Goal: Transaction & Acquisition: Purchase product/service

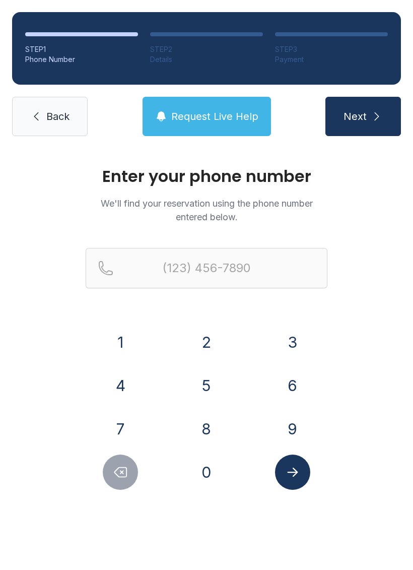
click at [206, 426] on button "8" at bounding box center [206, 428] width 35 height 35
click at [125, 335] on button "1" at bounding box center [120, 342] width 35 height 35
click at [284, 342] on button "3" at bounding box center [292, 342] width 35 height 35
click at [124, 345] on button "1" at bounding box center [120, 342] width 35 height 35
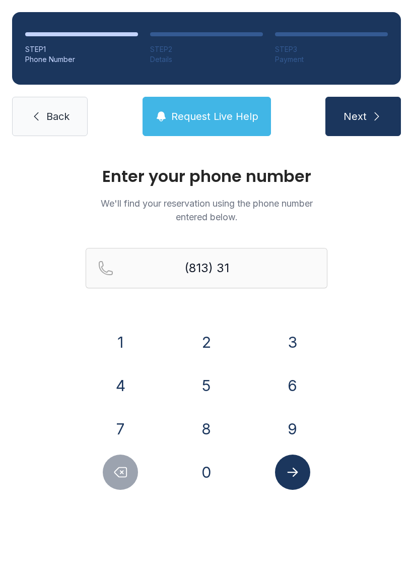
click at [206, 460] on button "0" at bounding box center [206, 472] width 35 height 35
click at [209, 347] on button "2" at bounding box center [206, 342] width 35 height 35
click at [206, 419] on button "8" at bounding box center [206, 428] width 35 height 35
click at [124, 418] on button "7" at bounding box center [120, 428] width 35 height 35
click at [125, 342] on button "1" at bounding box center [120, 342] width 35 height 35
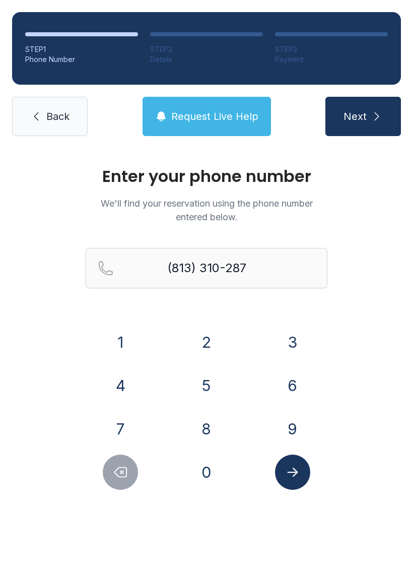
type input "[PHONE_NUMBER]"
click at [291, 475] on icon "Submit lookup form" at bounding box center [292, 472] width 15 height 15
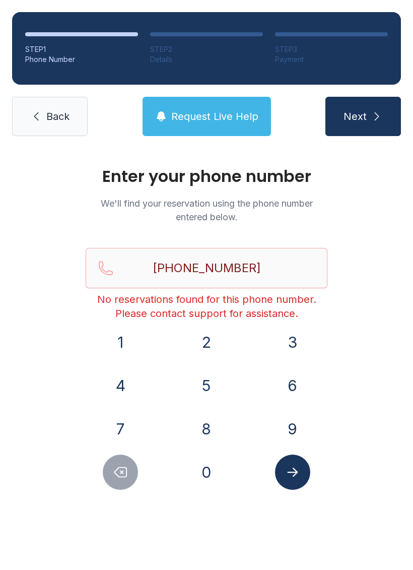
click at [52, 130] on link "Back" at bounding box center [50, 116] width 76 height 39
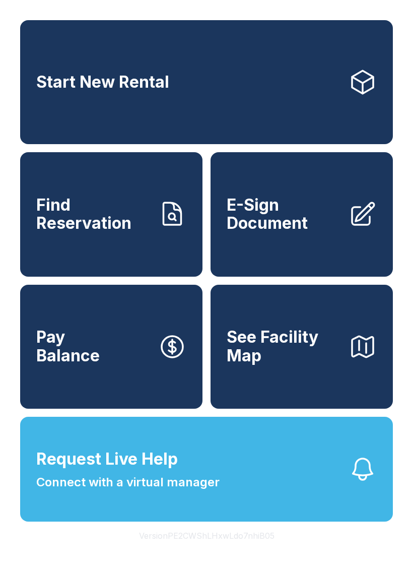
click at [95, 352] on span "Pay Balance" at bounding box center [68, 346] width 64 height 37
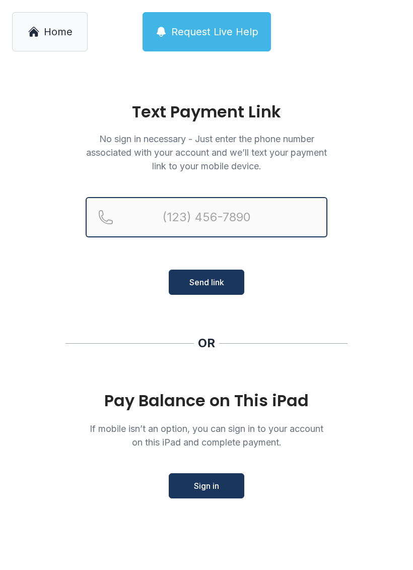
click at [262, 215] on input "Reservation phone number" at bounding box center [207, 217] width 242 height 40
type input "("
